Goal: Task Accomplishment & Management: Use online tool/utility

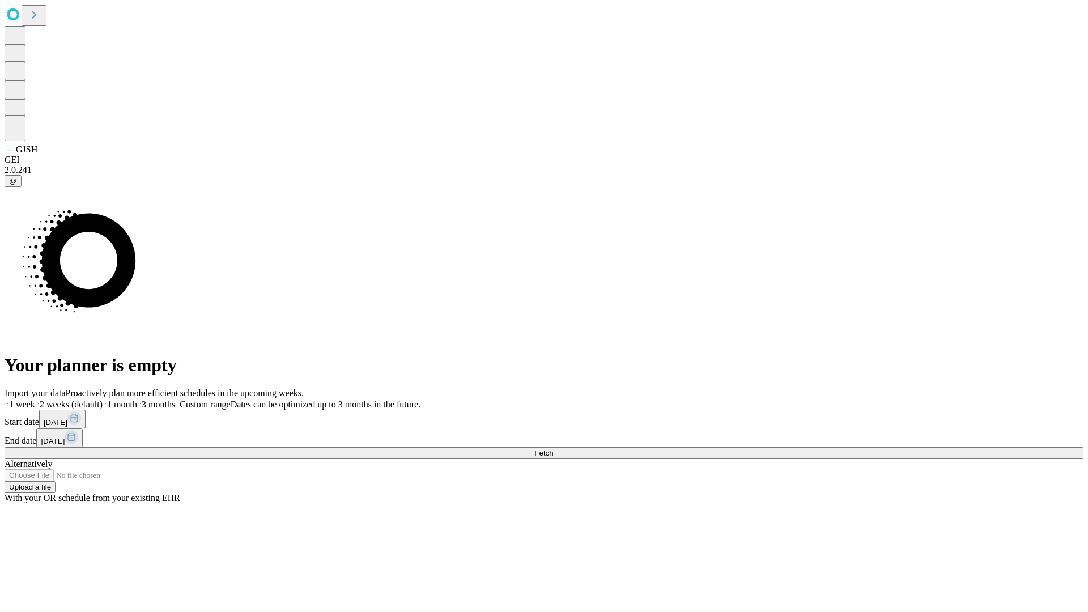
click at [553, 449] on span "Fetch" at bounding box center [543, 453] width 19 height 9
